Goal: Complete application form

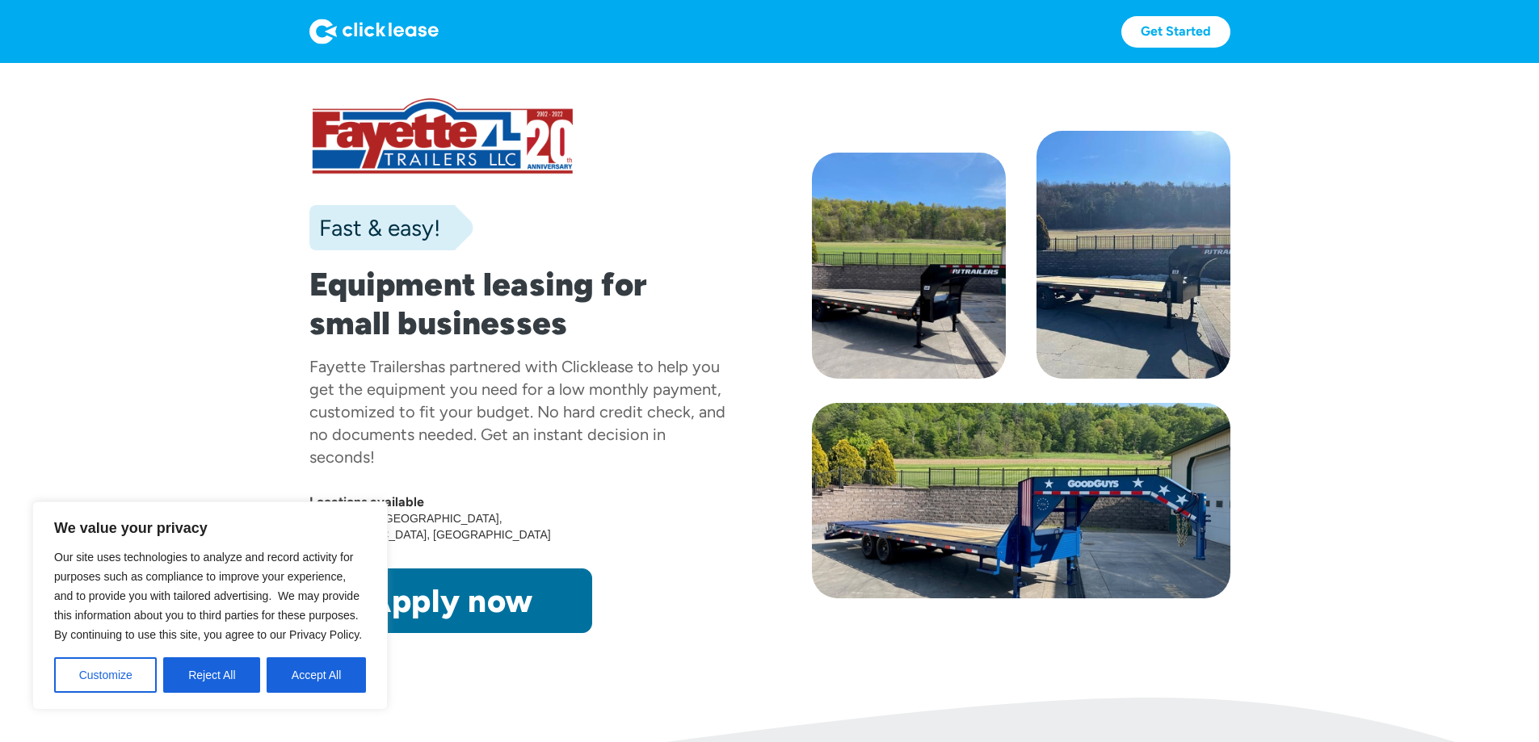
click at [457, 633] on link "Apply now" at bounding box center [450, 601] width 283 height 65
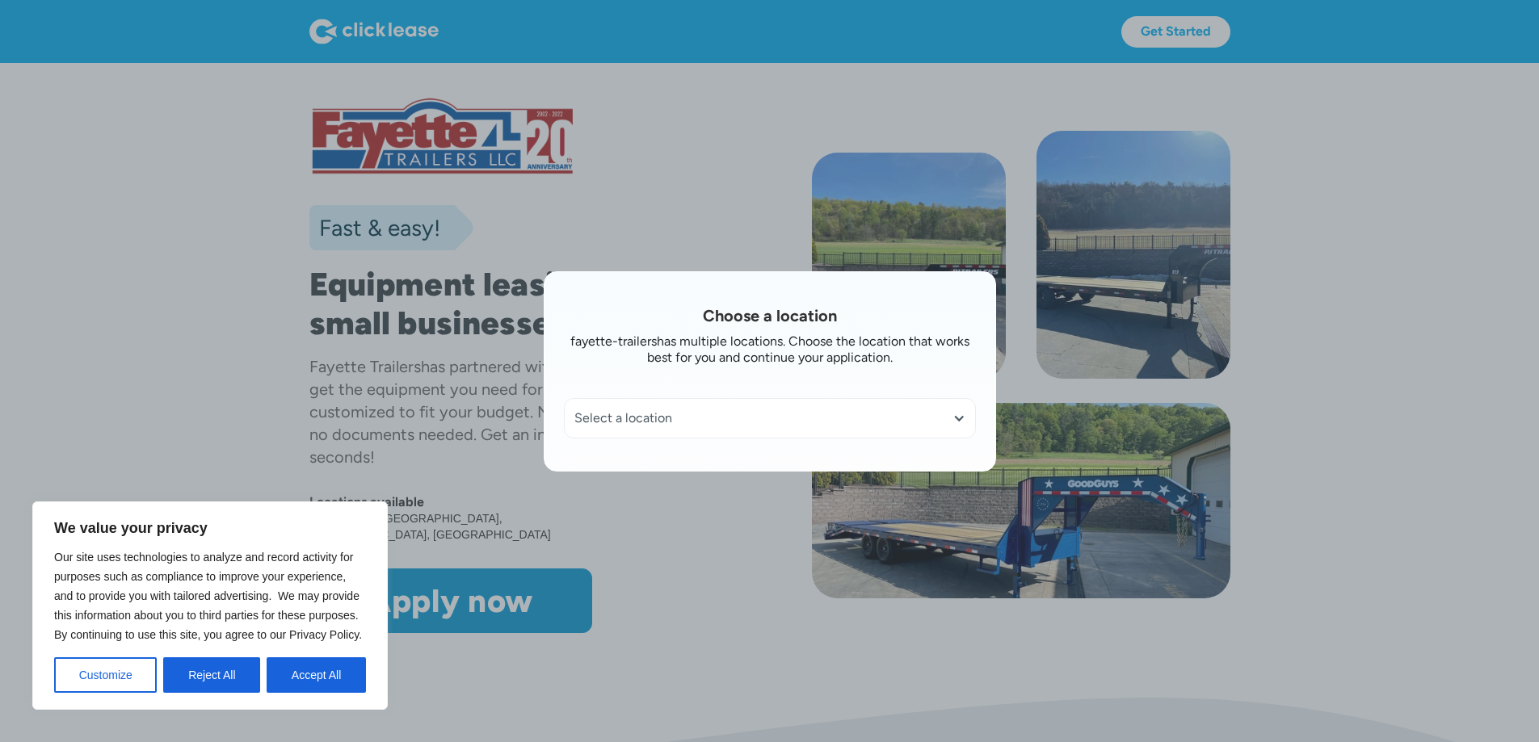
click at [842, 403] on div "Select a location" at bounding box center [770, 418] width 410 height 39
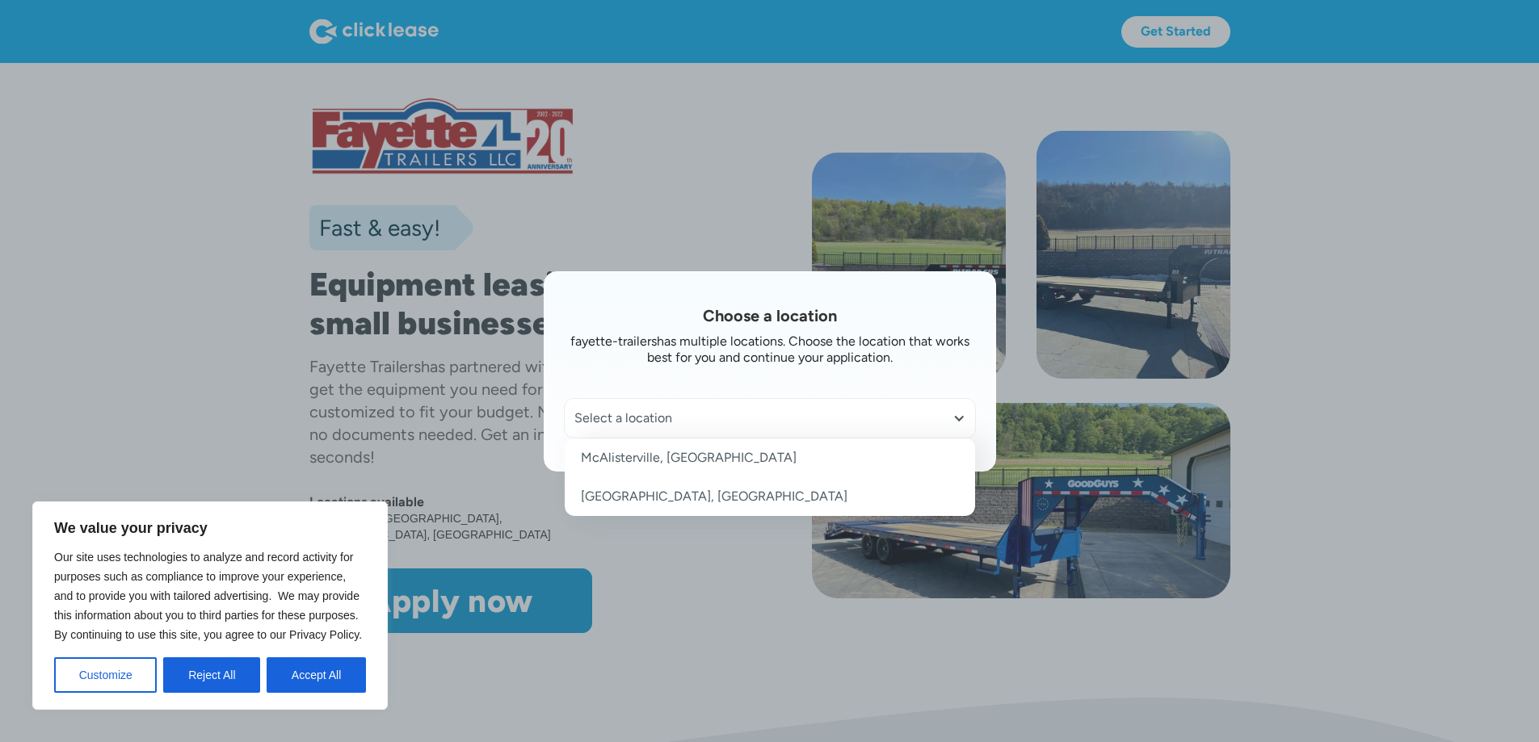
click at [833, 457] on link "McAlisterville, [GEOGRAPHIC_DATA]" at bounding box center [770, 458] width 410 height 39
